Goal: Navigation & Orientation: Find specific page/section

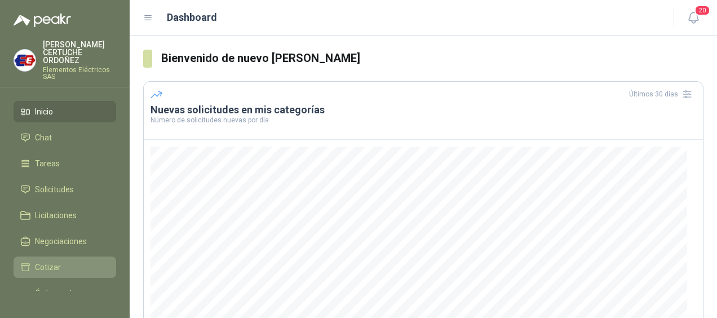
click at [51, 270] on span "Cotizar" at bounding box center [48, 267] width 26 height 12
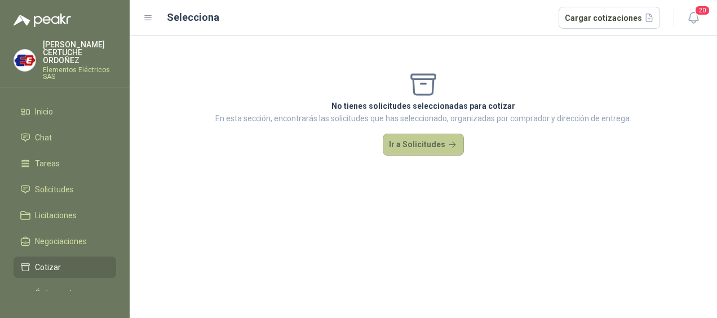
click at [427, 150] on button "Ir a Solicitudes" at bounding box center [423, 145] width 81 height 23
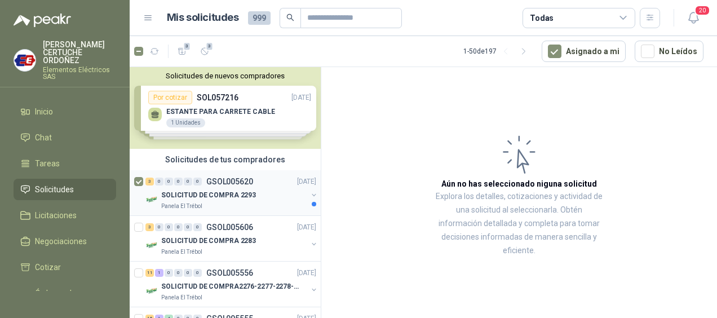
click at [197, 194] on p "SOLICITUD DE COMPRA 2293" at bounding box center [208, 195] width 95 height 11
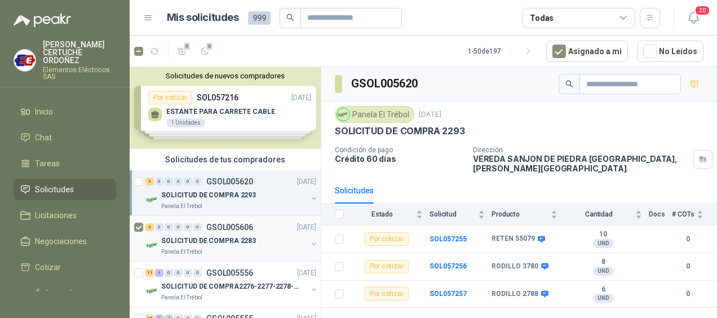
click at [210, 244] on p "SOLICITUD DE COMPRA 2283" at bounding box center [208, 241] width 95 height 11
